Goal: Find specific page/section: Find specific page/section

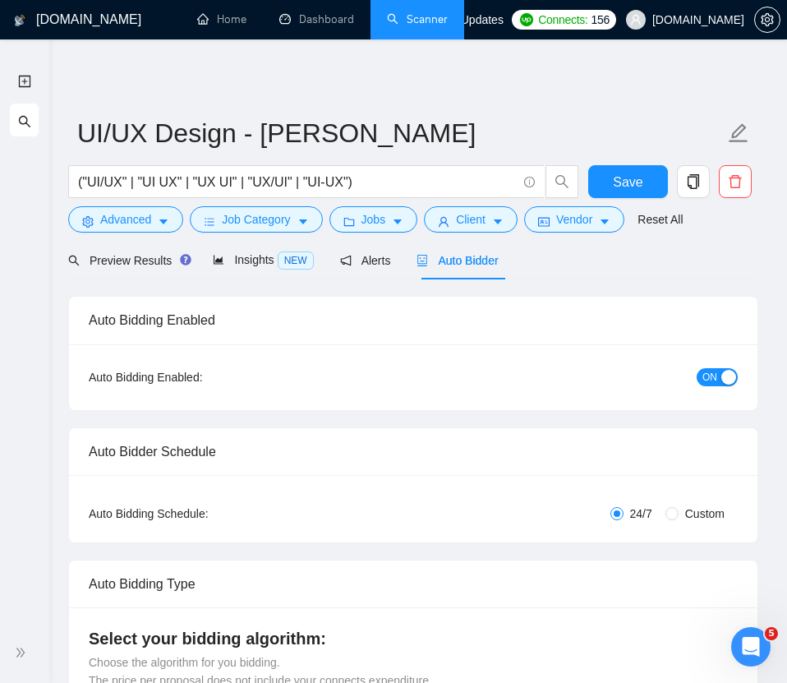
click at [404, 18] on link "Scanner" at bounding box center [417, 19] width 61 height 14
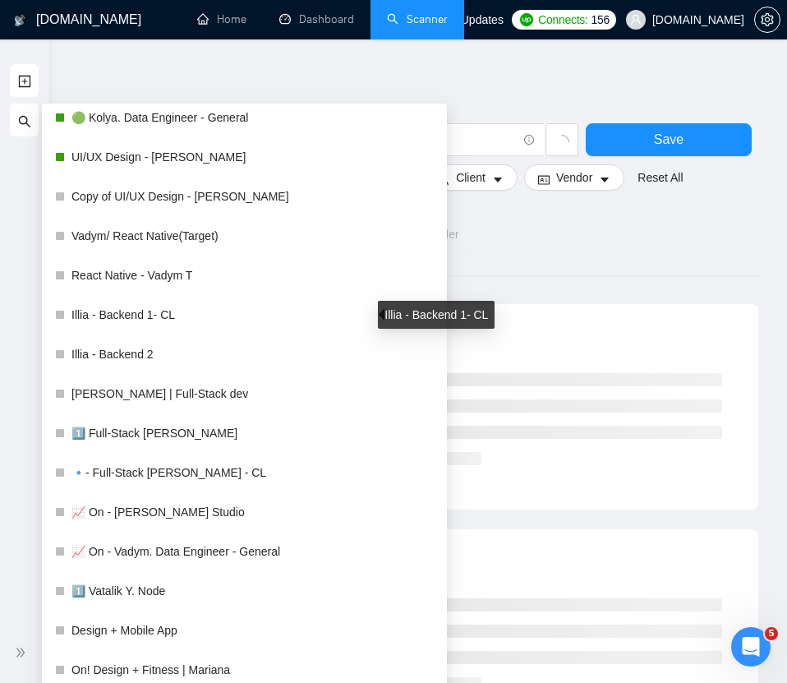
scroll to position [661, 0]
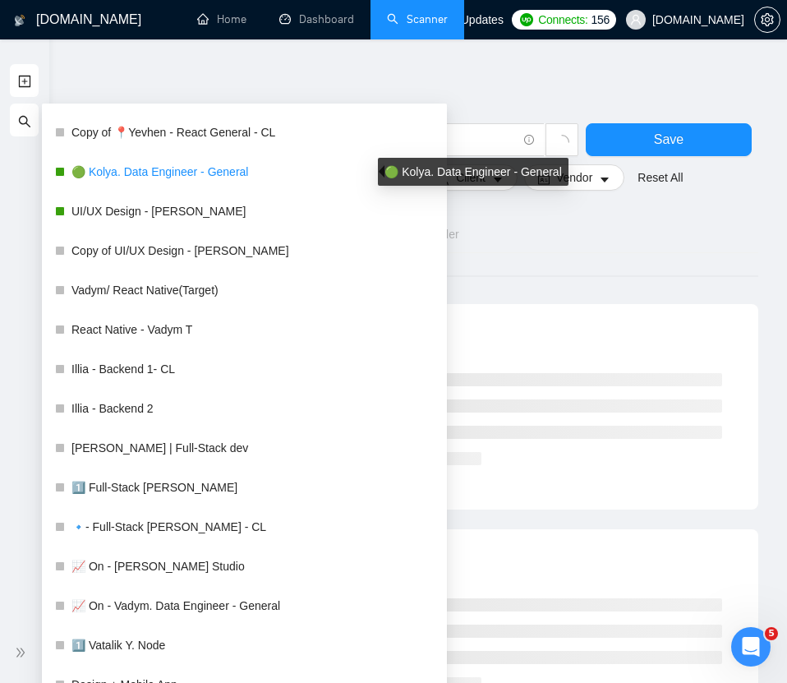
click at [163, 169] on link "🟢 Kolya. Data Engineer - General" at bounding box center [252, 171] width 362 height 33
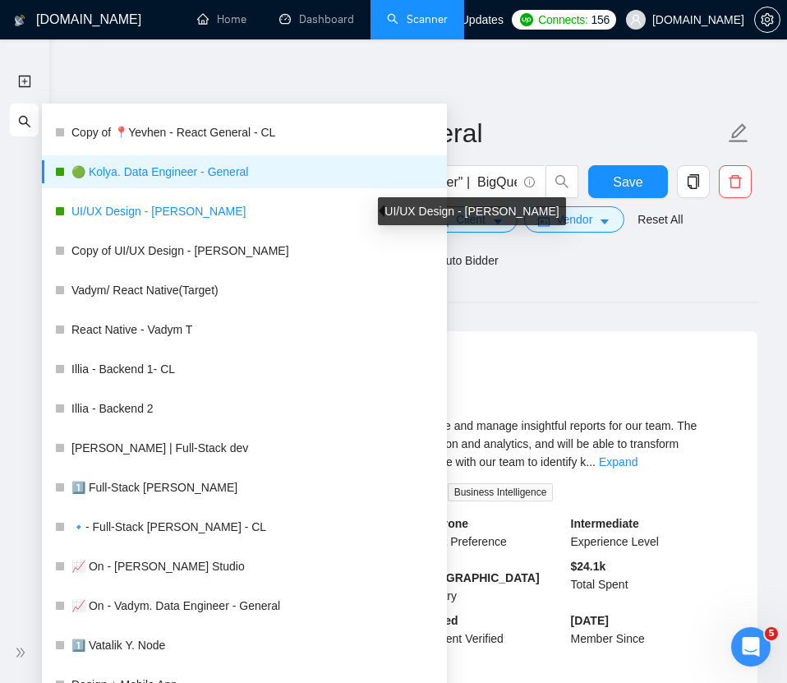
click at [159, 211] on link "UI/UX Design - [PERSON_NAME]" at bounding box center [252, 211] width 362 height 33
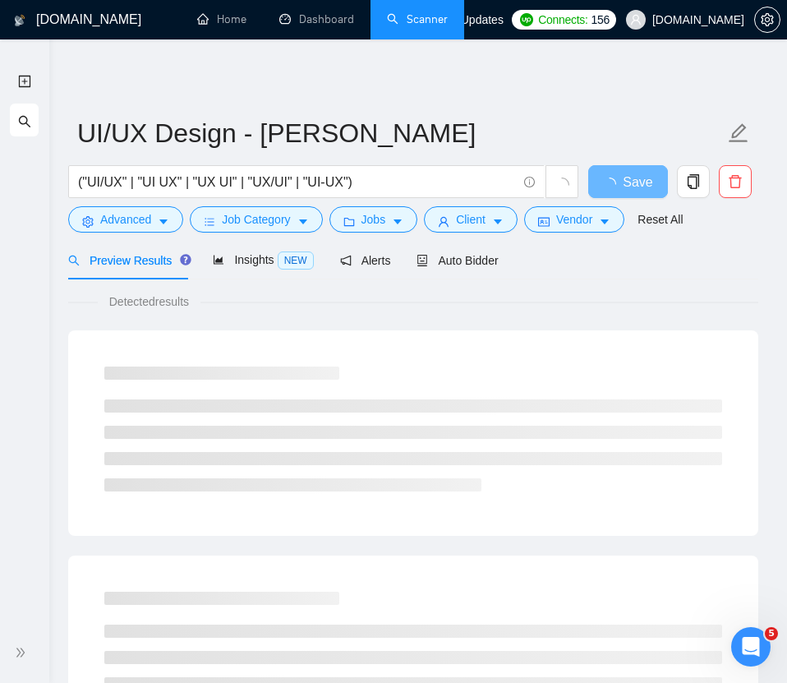
click at [585, 275] on div "Preview Results Insights NEW Alerts Auto Bidder" at bounding box center [413, 260] width 690 height 39
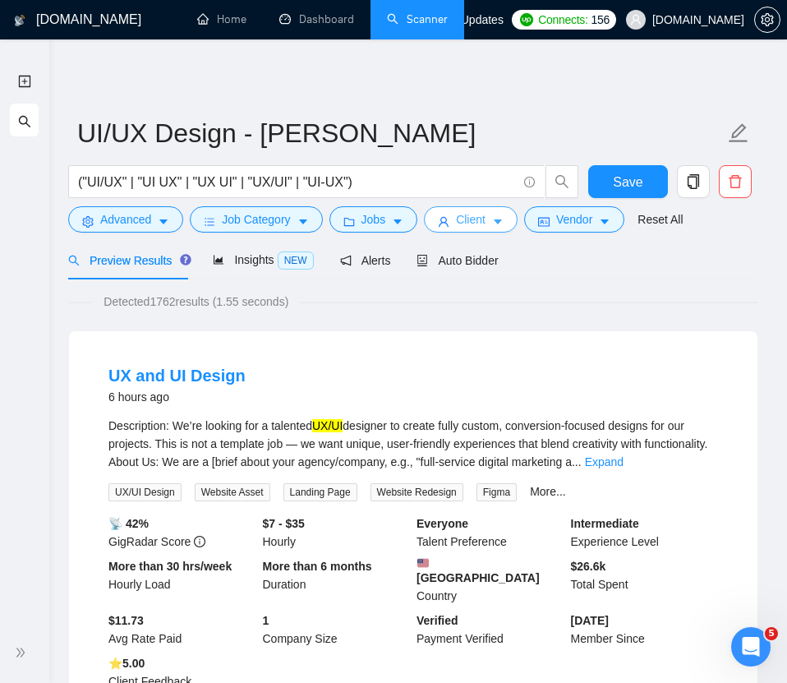
click at [465, 220] on span "Client" at bounding box center [471, 219] width 30 height 18
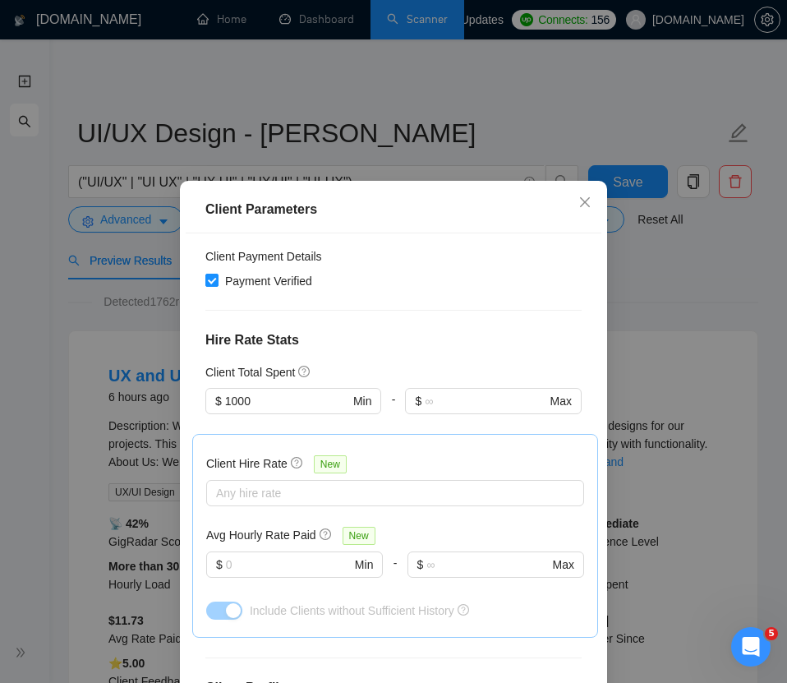
scroll to position [672, 0]
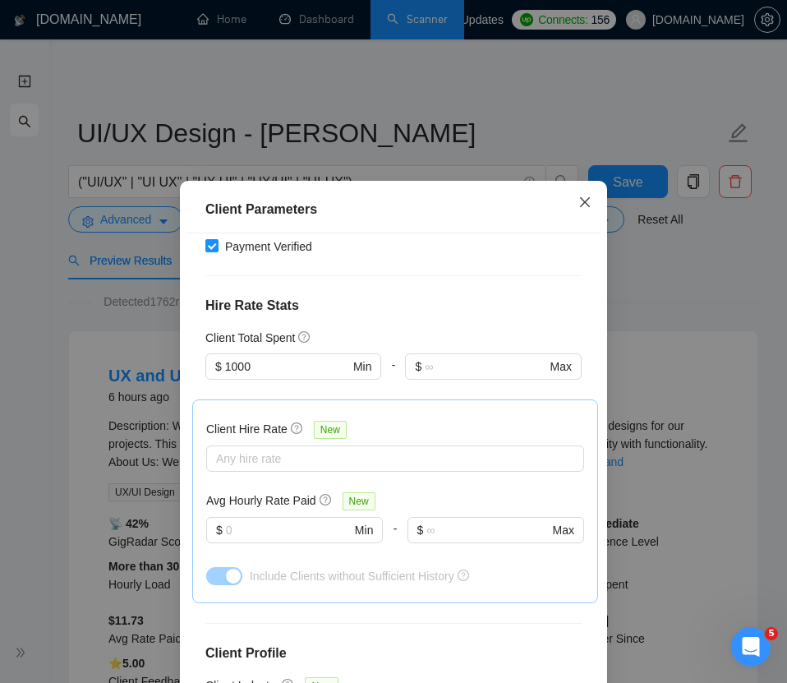
click at [584, 205] on icon "close" at bounding box center [584, 202] width 13 height 13
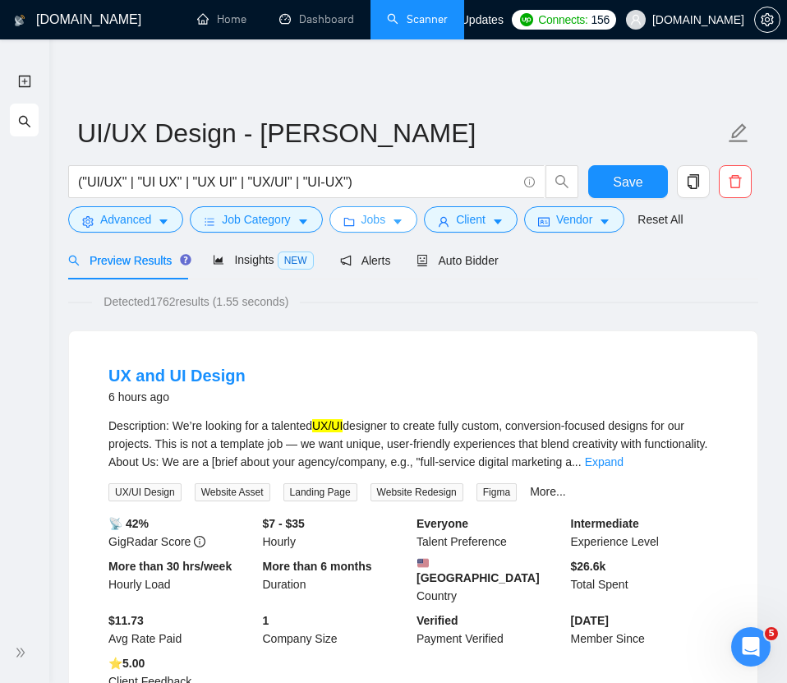
click at [386, 219] on span "Jobs" at bounding box center [373, 219] width 25 height 18
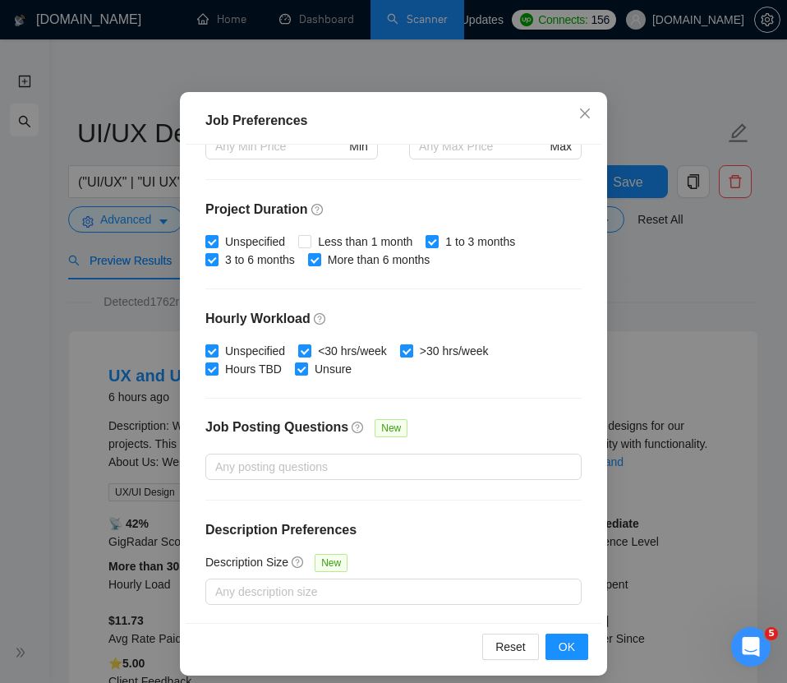
scroll to position [101, 0]
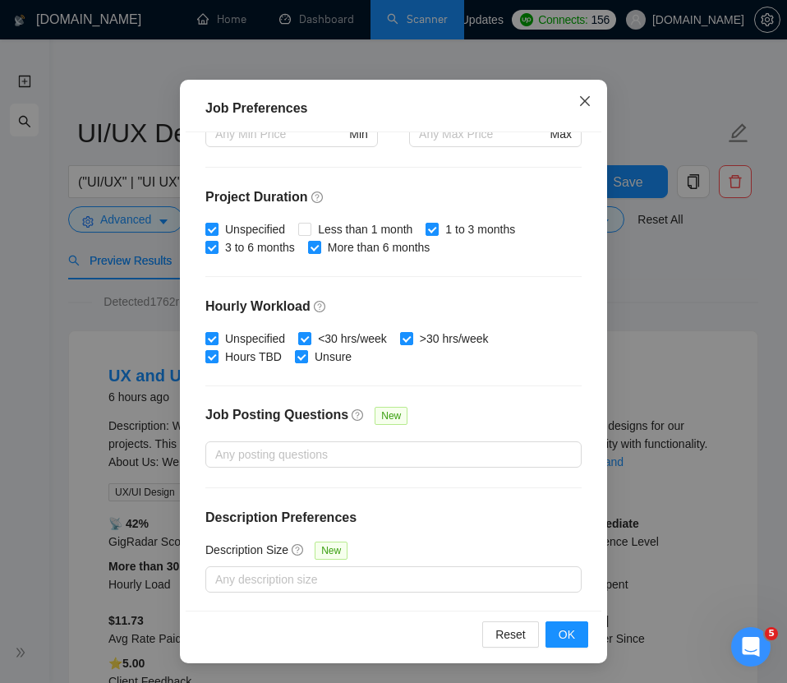
click at [586, 104] on icon "close" at bounding box center [584, 100] width 13 height 13
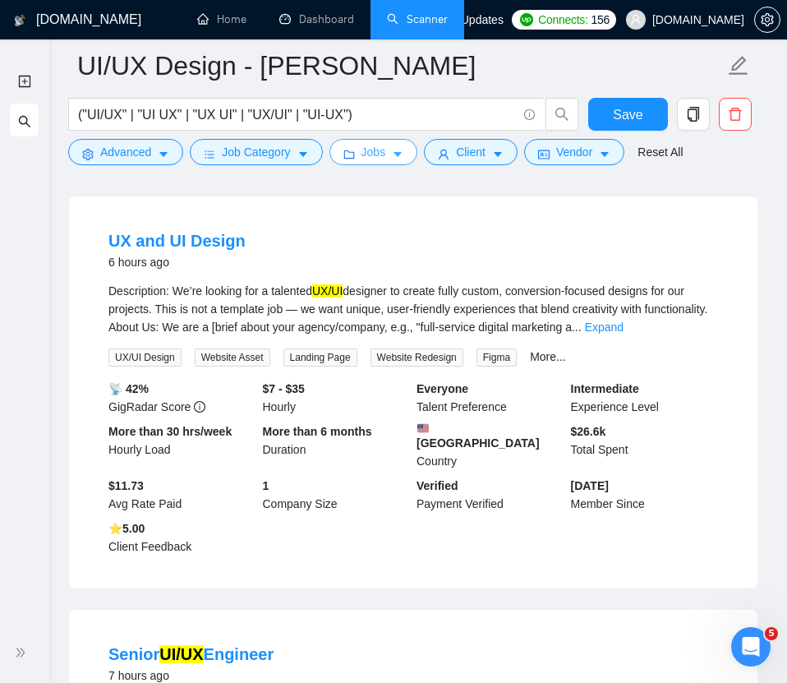
scroll to position [0, 0]
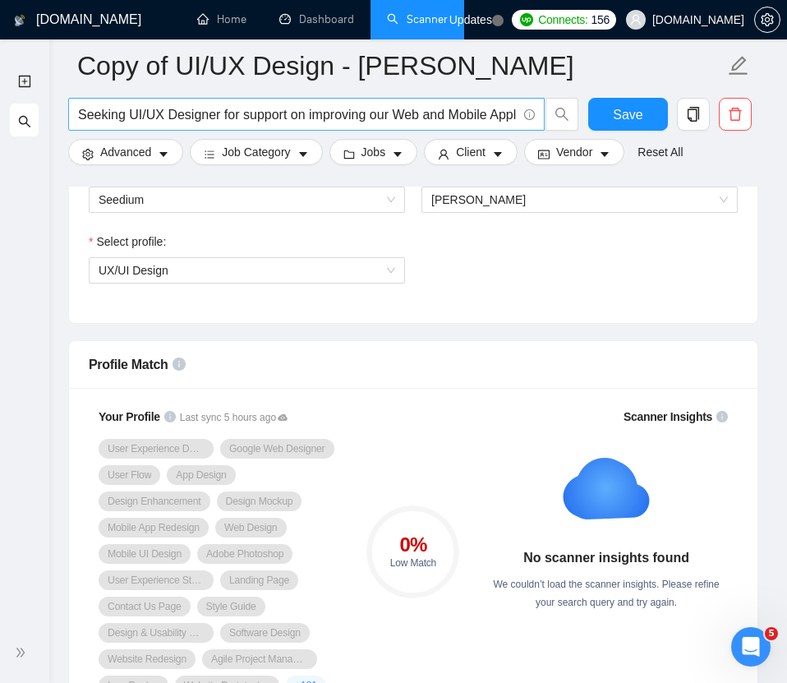
scroll to position [903, 0]
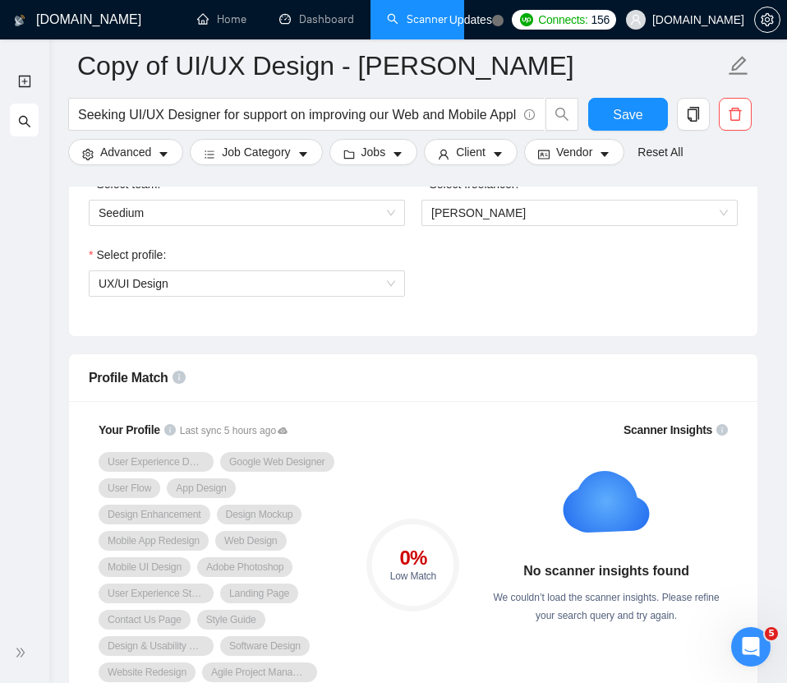
click at [433, 16] on link "Scanner" at bounding box center [417, 19] width 61 height 14
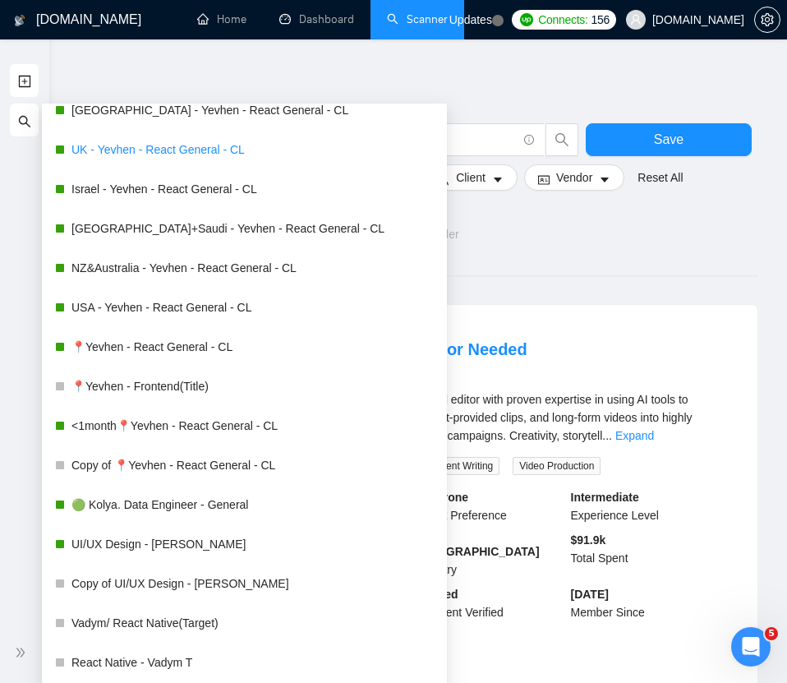
scroll to position [327, 0]
